Goal: Check status: Check status

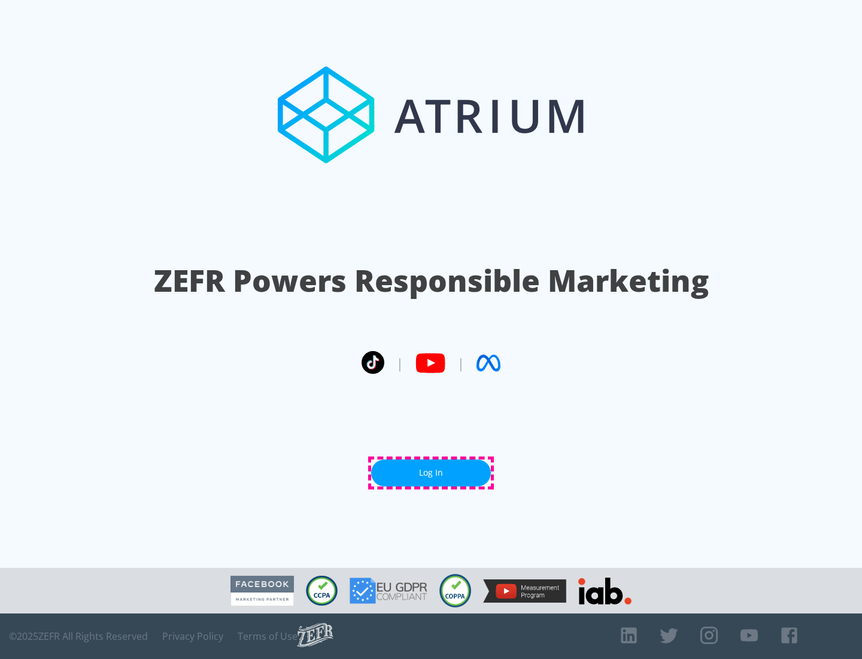
click at [431, 472] on link "Log In" at bounding box center [431, 472] width 120 height 27
